Goal: Information Seeking & Learning: Learn about a topic

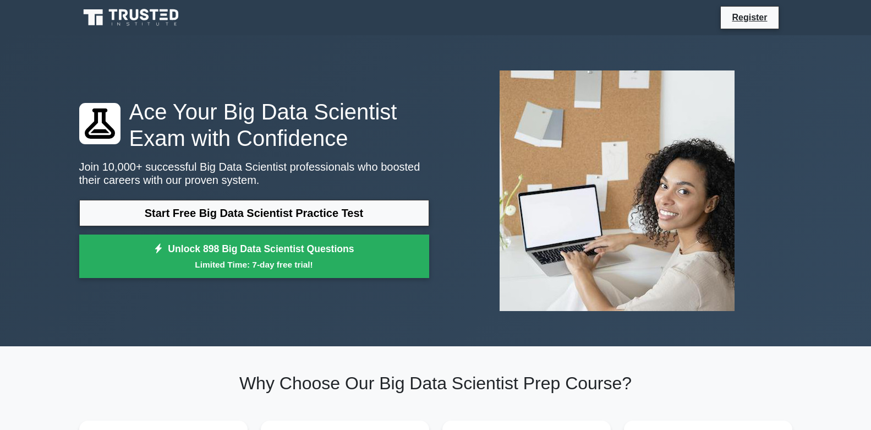
click at [281, 200] on link "Start Free Big Data Scientist Practice Test" at bounding box center [254, 213] width 350 height 26
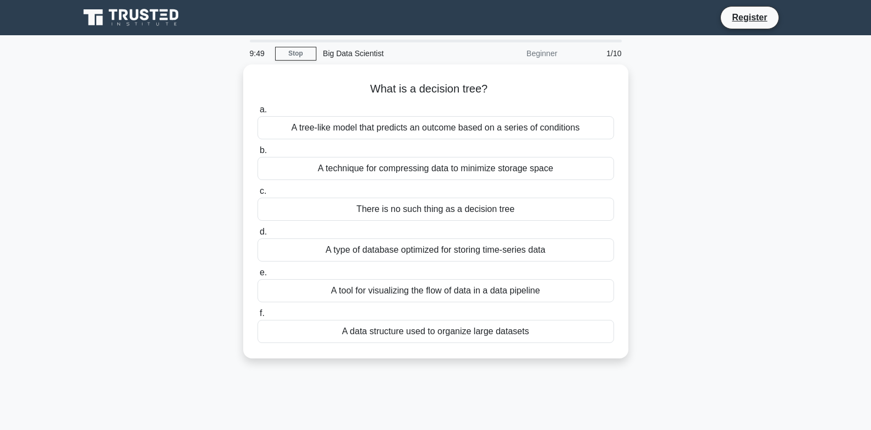
click at [281, 174] on div "A technique for compressing data to minimize storage space" at bounding box center [435, 168] width 356 height 23
click at [257, 154] on input "b. A technique for compressing data to minimize storage space" at bounding box center [257, 150] width 0 height 7
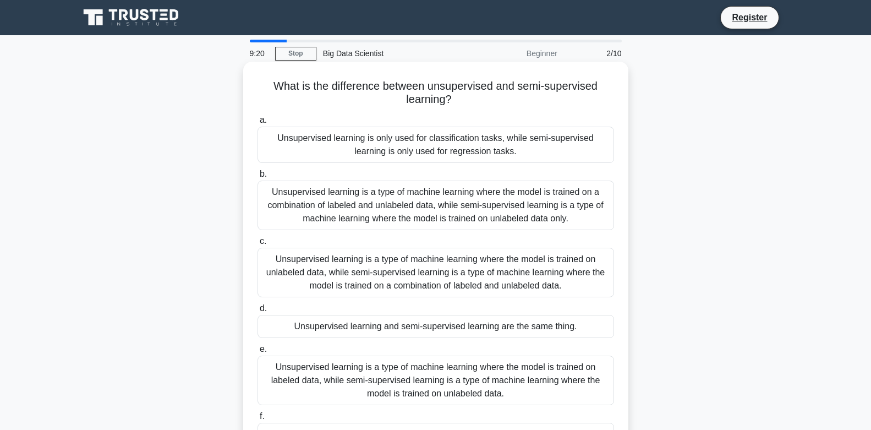
click at [586, 371] on div "Unsupervised learning is a type of machine learning where the model is trained …" at bounding box center [435, 380] width 356 height 50
click at [257, 353] on input "e. Unsupervised learning is a type of machine learning where the model is train…" at bounding box center [257, 348] width 0 height 7
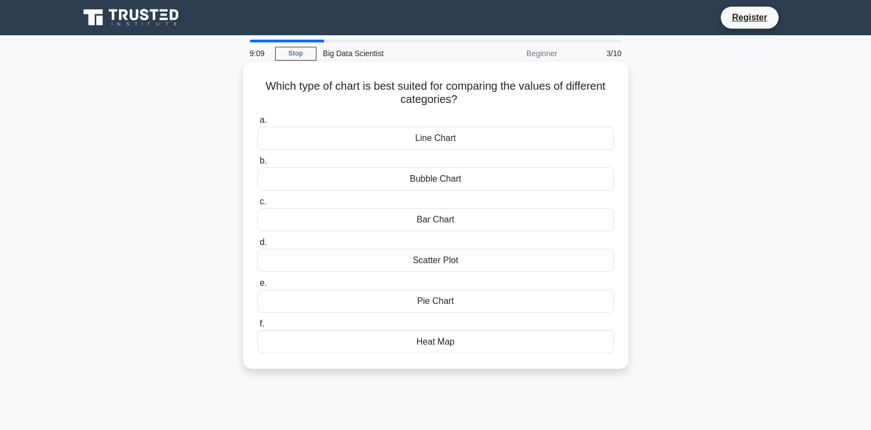
click at [469, 234] on div "a. Line Chart b. Bubble Chart c. d. e. f." at bounding box center [436, 233] width 370 height 244
click at [469, 207] on label "c. Bar Chart" at bounding box center [435, 213] width 356 height 36
click at [257, 205] on input "c. Bar Chart" at bounding box center [257, 201] width 0 height 7
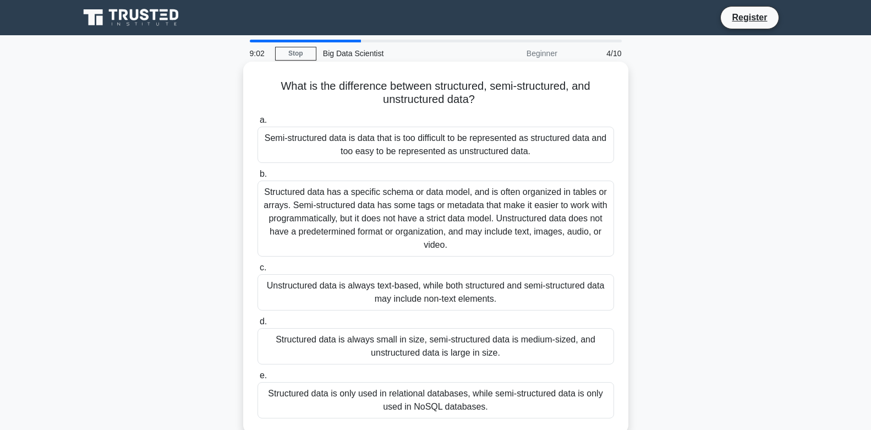
click at [464, 204] on div "Structured data has a specific schema or data model, and is often organized in …" at bounding box center [435, 218] width 356 height 76
click at [257, 178] on input "b. Structured data has a specific schema or data model, and is often organized …" at bounding box center [257, 174] width 0 height 7
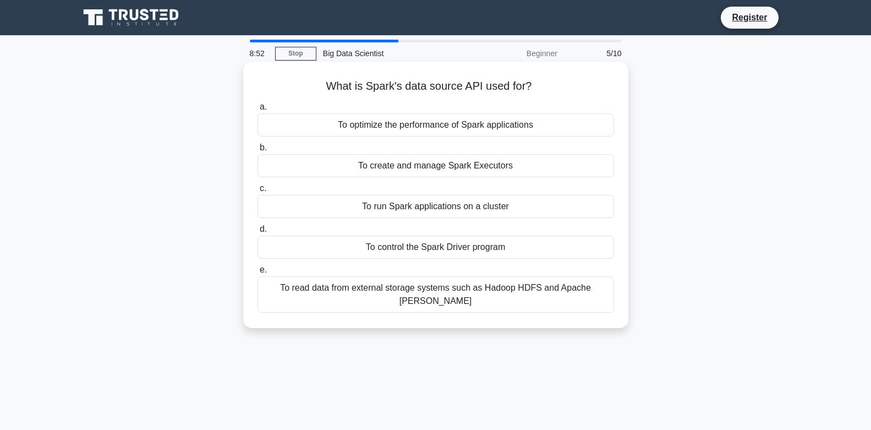
click at [448, 163] on div "To create and manage Spark Executors" at bounding box center [435, 165] width 356 height 23
click at [257, 151] on input "b. To create and manage Spark Executors" at bounding box center [257, 147] width 0 height 7
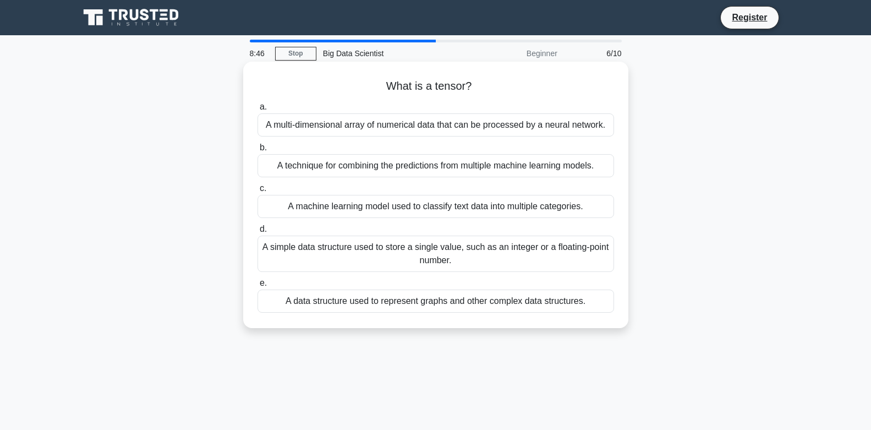
click at [451, 252] on div "A simple data structure used to store a single value, such as an integer or a f…" at bounding box center [435, 253] width 356 height 36
click at [257, 233] on input "d. A simple data structure used to store a single value, such as an integer or …" at bounding box center [257, 229] width 0 height 7
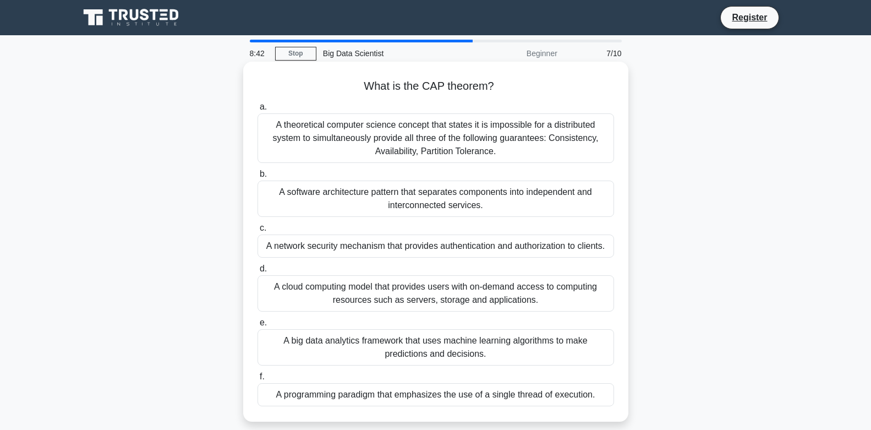
click at [423, 145] on div "A theoretical computer science concept that states it is impossible for a distr…" at bounding box center [435, 138] width 356 height 50
click at [257, 111] on input "a. A theoretical computer science concept that states it is impossible for a di…" at bounding box center [257, 106] width 0 height 7
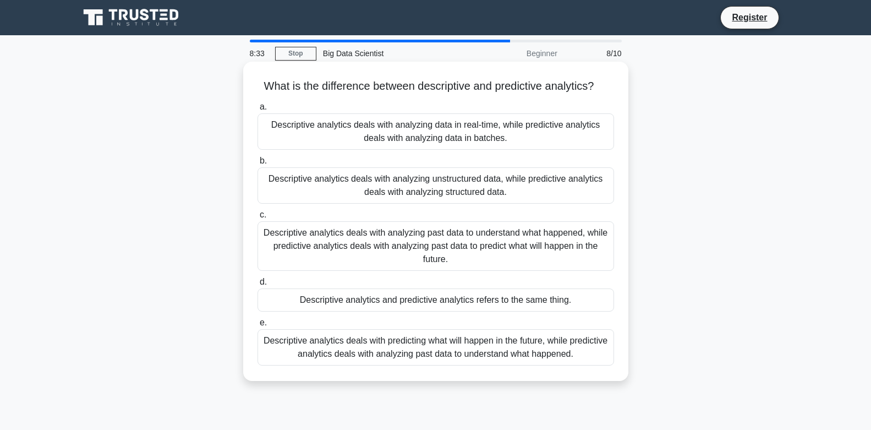
click at [429, 232] on div "Descriptive analytics deals with analyzing past data to understand what happene…" at bounding box center [435, 246] width 356 height 50
click at [257, 218] on input "c. Descriptive analytics deals with analyzing past data to understand what happ…" at bounding box center [257, 214] width 0 height 7
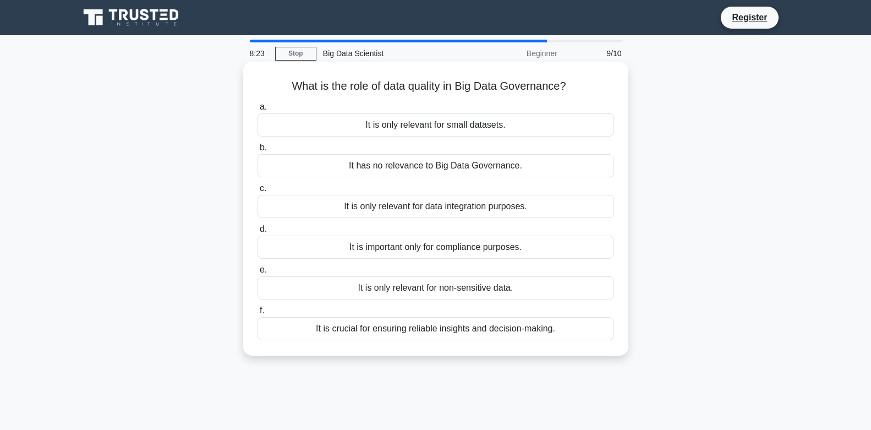
click at [425, 326] on div "It is crucial for ensuring reliable insights and decision-making." at bounding box center [435, 328] width 356 height 23
click at [257, 314] on input "f. It is crucial for ensuring reliable insights and decision-making." at bounding box center [257, 310] width 0 height 7
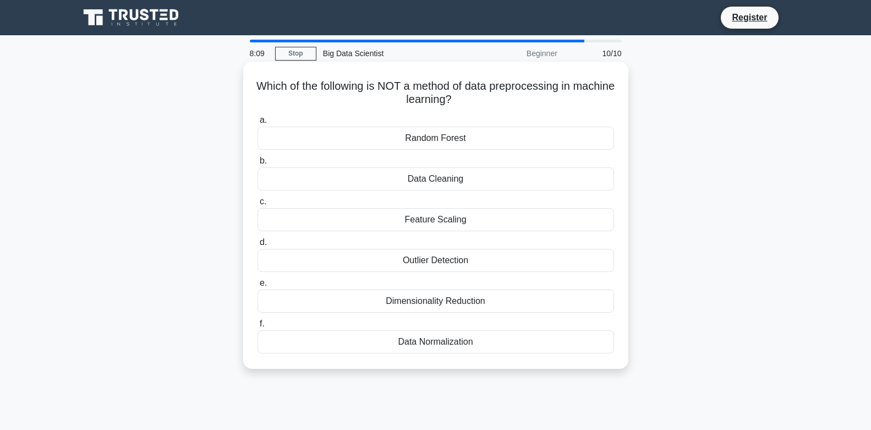
click at [449, 296] on div "Dimensionality Reduction" at bounding box center [435, 300] width 356 height 23
click at [257, 287] on input "e. Dimensionality Reduction" at bounding box center [257, 282] width 0 height 7
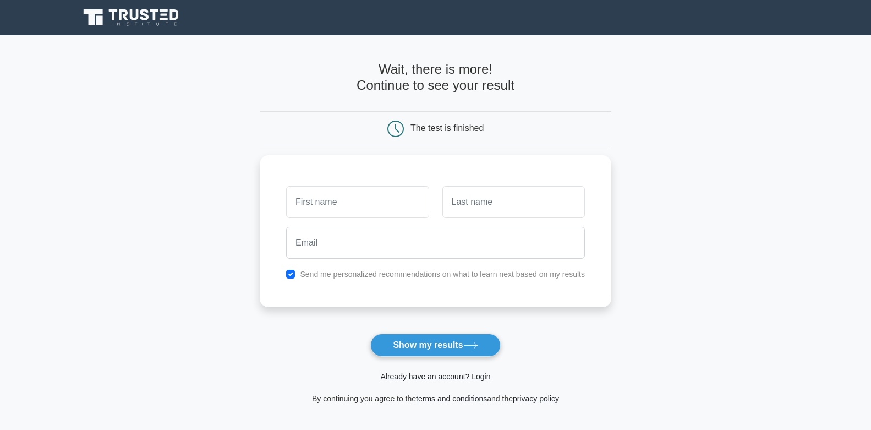
click at [449, 332] on form "Wait, there is more! Continue to see your result The test is finished and the" at bounding box center [435, 233] width 351 height 343
click at [451, 339] on button "Show my results" at bounding box center [435, 344] width 130 height 23
type input "aminu"
click at [457, 194] on input "text" at bounding box center [513, 199] width 142 height 32
type input "umAR"
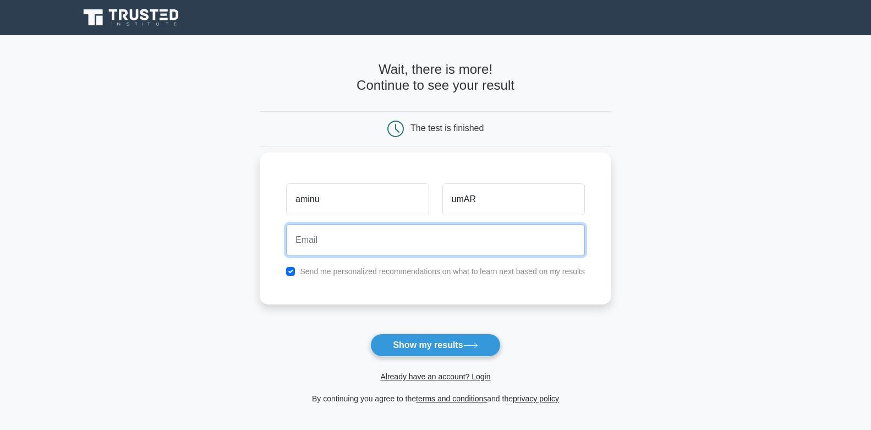
click at [414, 245] on input "email" at bounding box center [435, 240] width 299 height 32
type input "d"
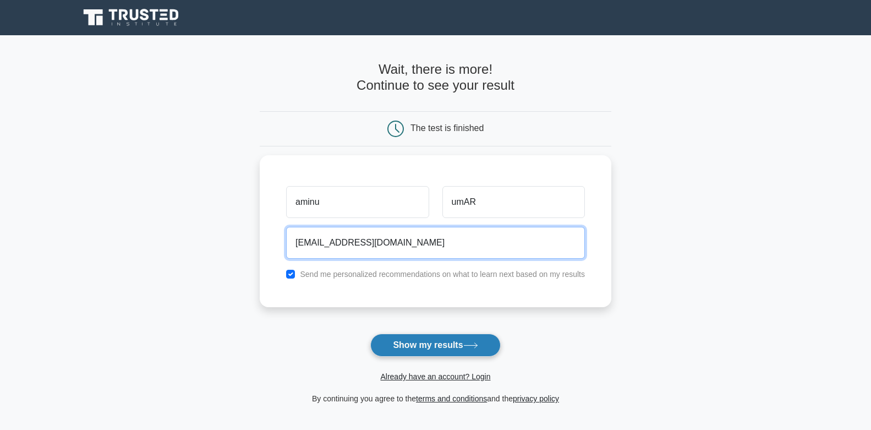
type input "aminunysc2025@gmail.com"
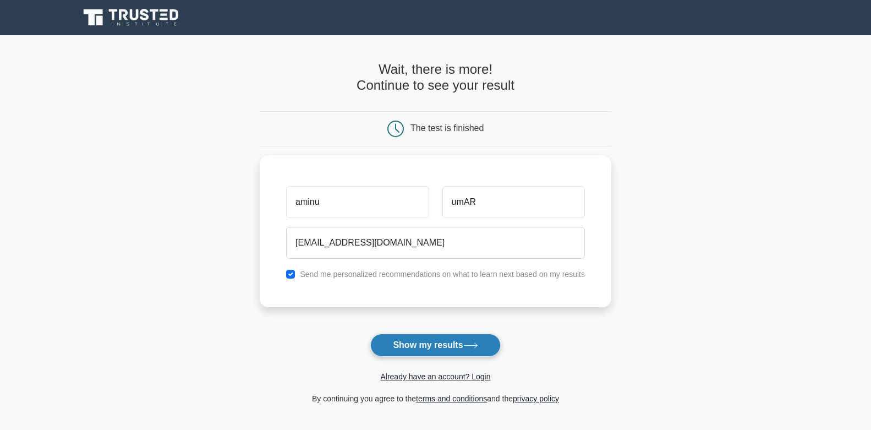
click at [402, 344] on button "Show my results" at bounding box center [435, 344] width 130 height 23
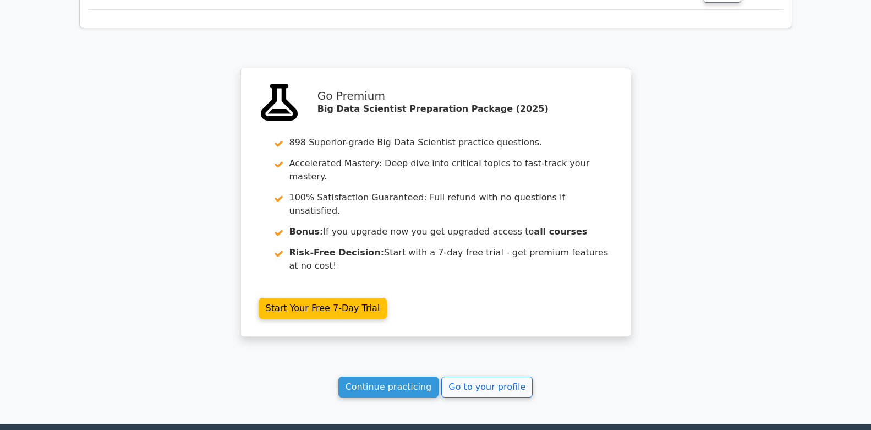
scroll to position [1642, 0]
